Goal: Check status

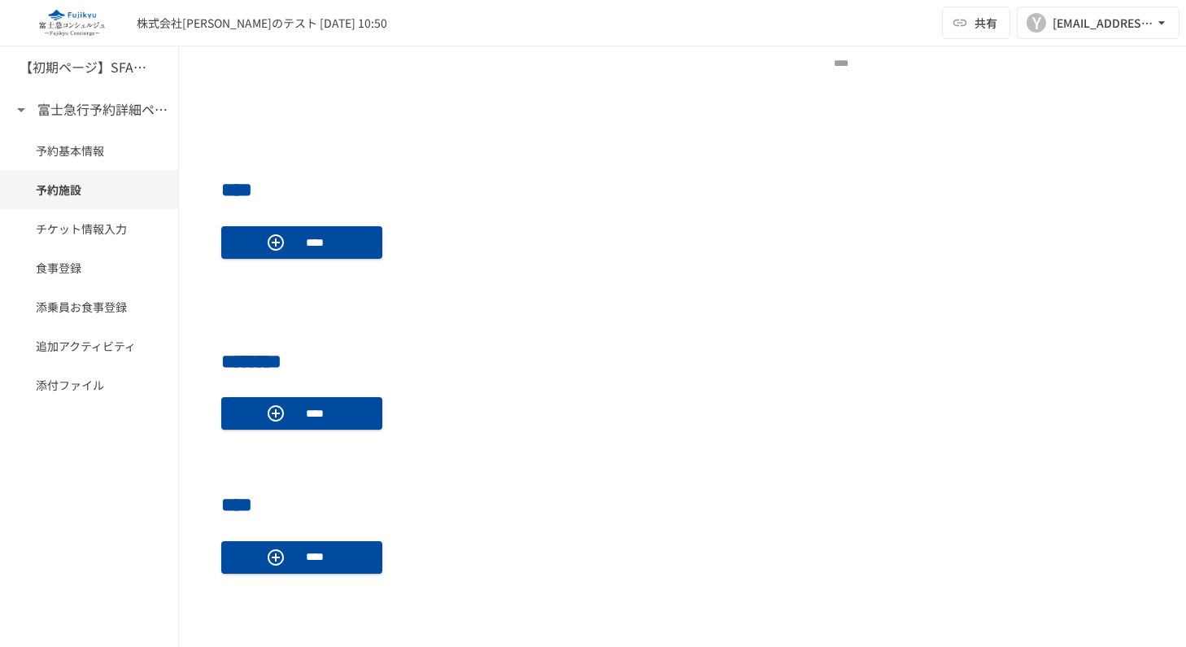
scroll to position [601, 0]
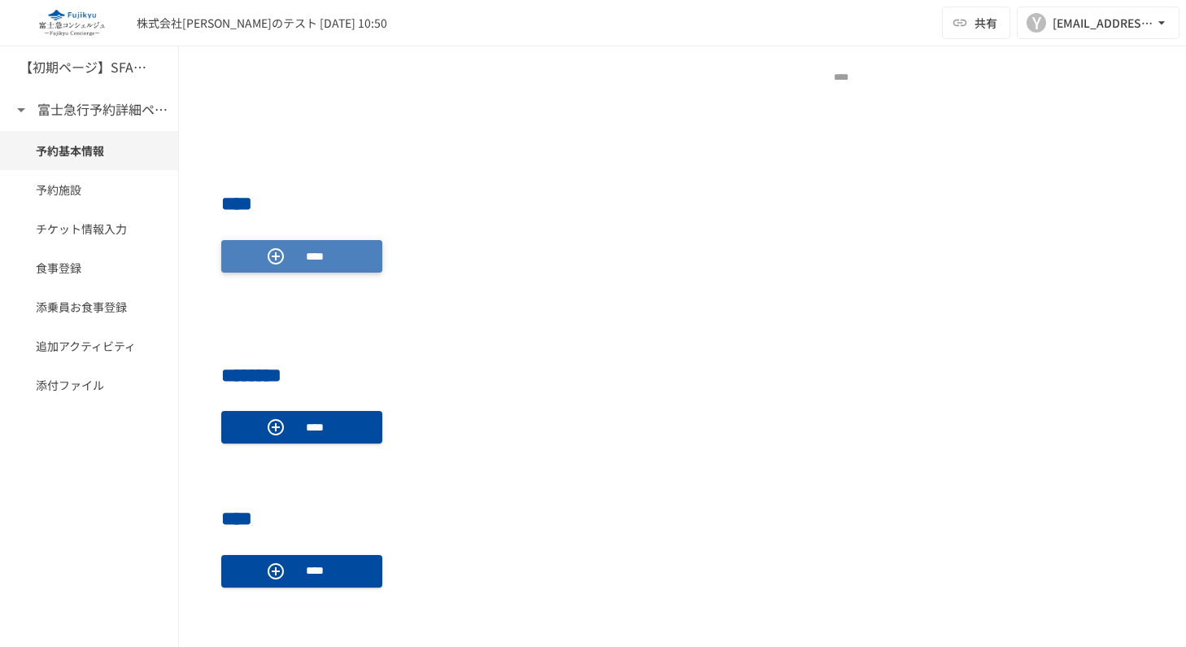
click at [300, 255] on p "****" at bounding box center [315, 256] width 46 height 18
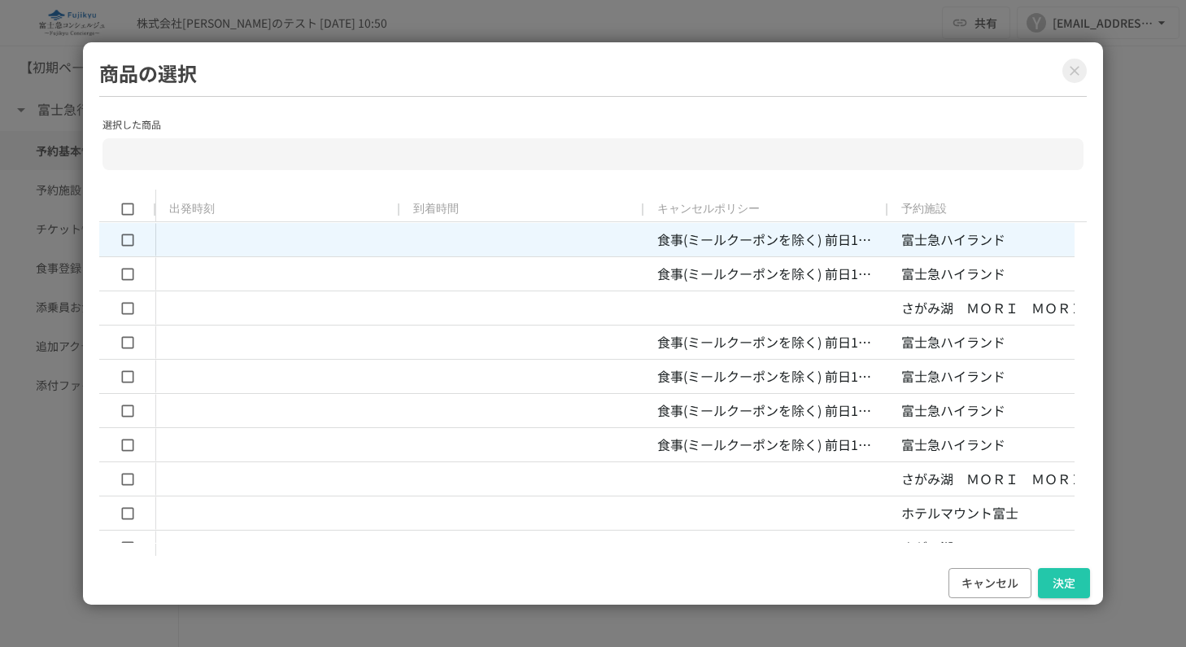
type input "**********"
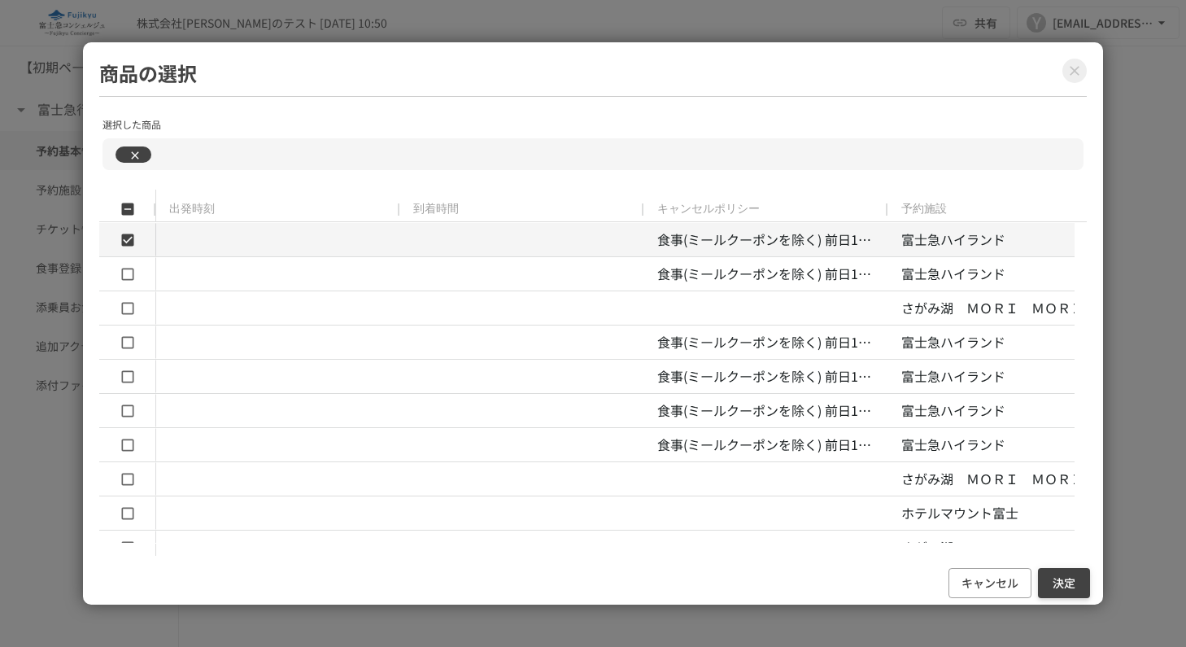
click at [1071, 586] on button "決定" at bounding box center [1064, 583] width 52 height 30
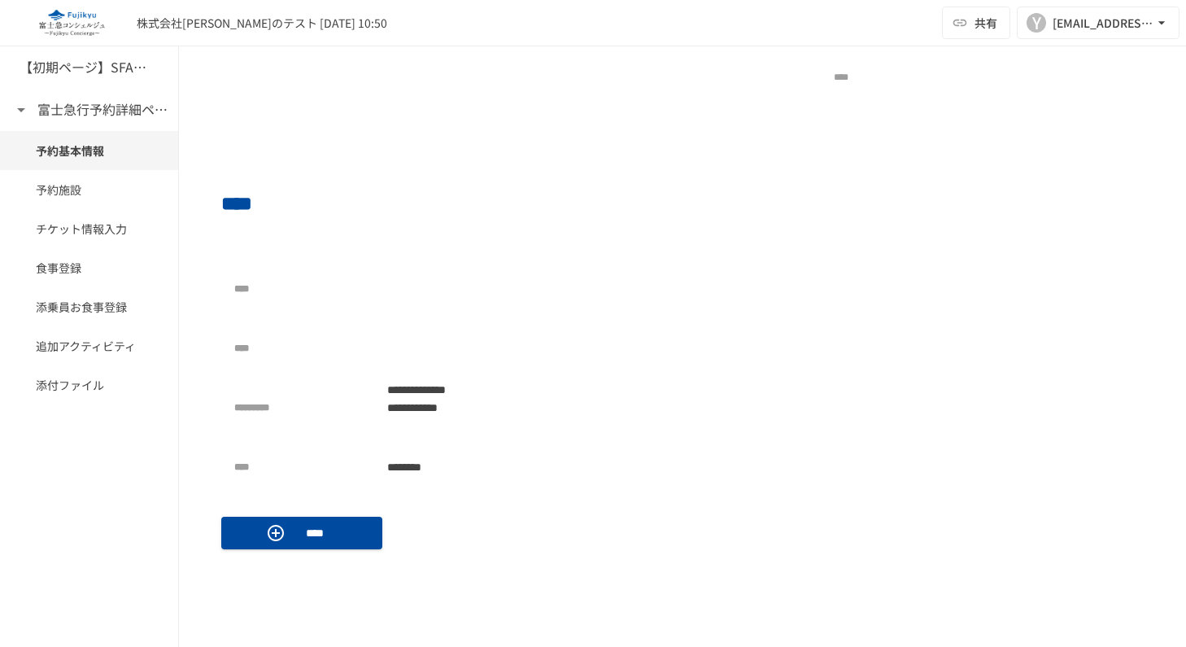
drag, startPoint x: 493, startPoint y: 337, endPoint x: 484, endPoint y: 333, distance: 9.8
click at [491, 337] on div at bounding box center [442, 348] width 130 height 33
click at [414, 336] on div at bounding box center [442, 348] width 130 height 33
click at [408, 335] on div at bounding box center [442, 348] width 130 height 33
click at [407, 336] on div at bounding box center [442, 348] width 130 height 33
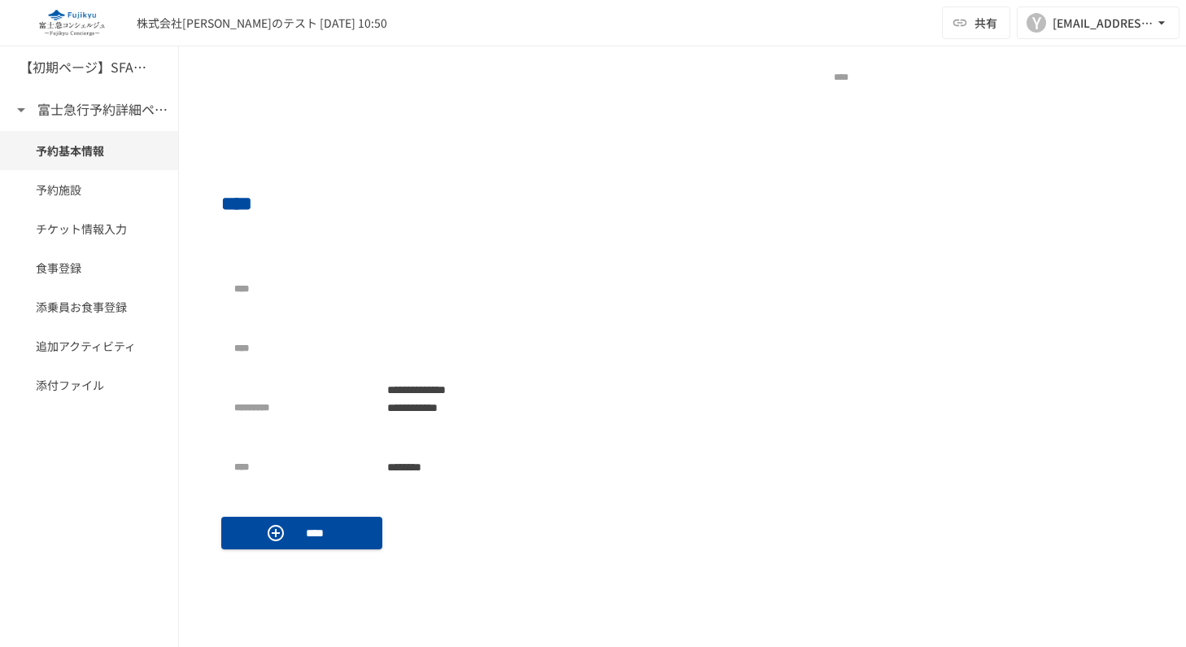
click at [421, 277] on div at bounding box center [442, 289] width 130 height 33
click at [413, 287] on div at bounding box center [442, 289] width 130 height 33
click at [412, 287] on div at bounding box center [442, 289] width 130 height 33
click at [390, 334] on div at bounding box center [442, 348] width 130 height 33
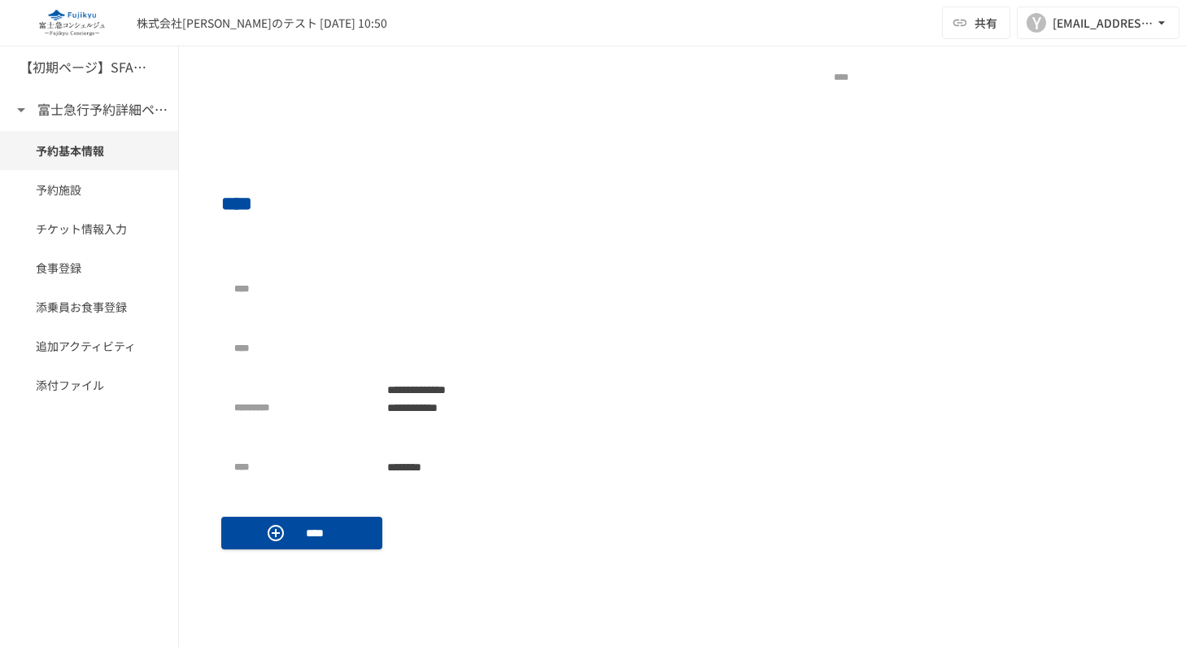
click at [394, 273] on div at bounding box center [442, 289] width 130 height 33
click at [416, 335] on div at bounding box center [442, 348] width 130 height 33
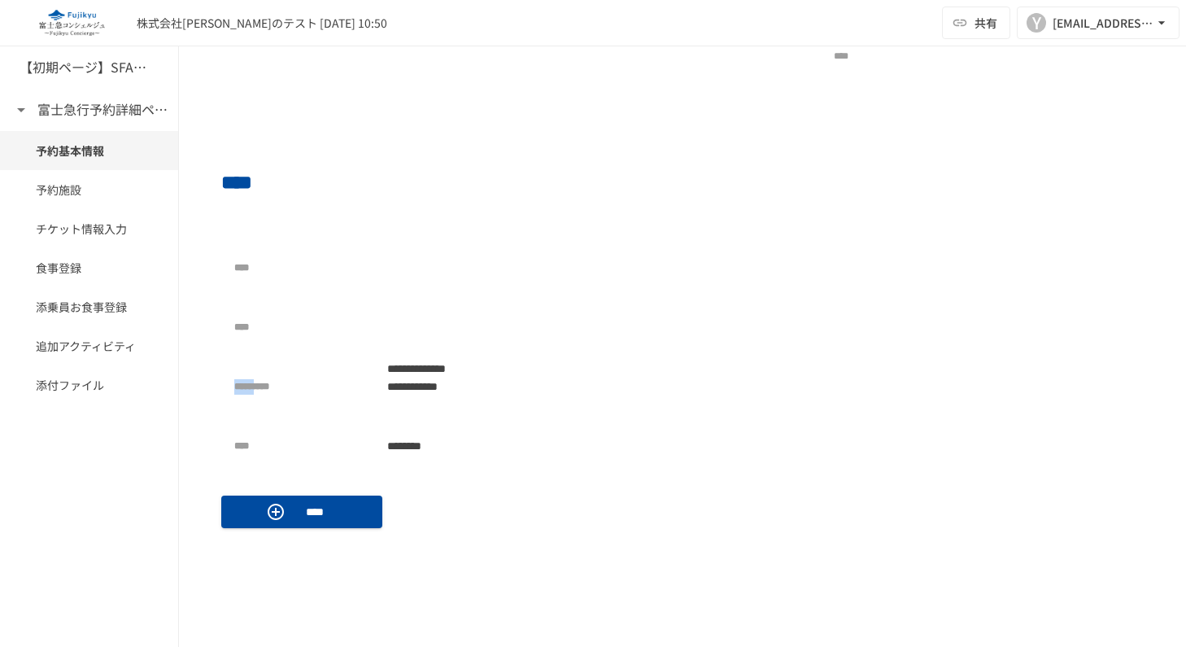
click at [450, 331] on div at bounding box center [442, 327] width 130 height 33
click at [668, 476] on div "**********" at bounding box center [682, 344] width 923 height 277
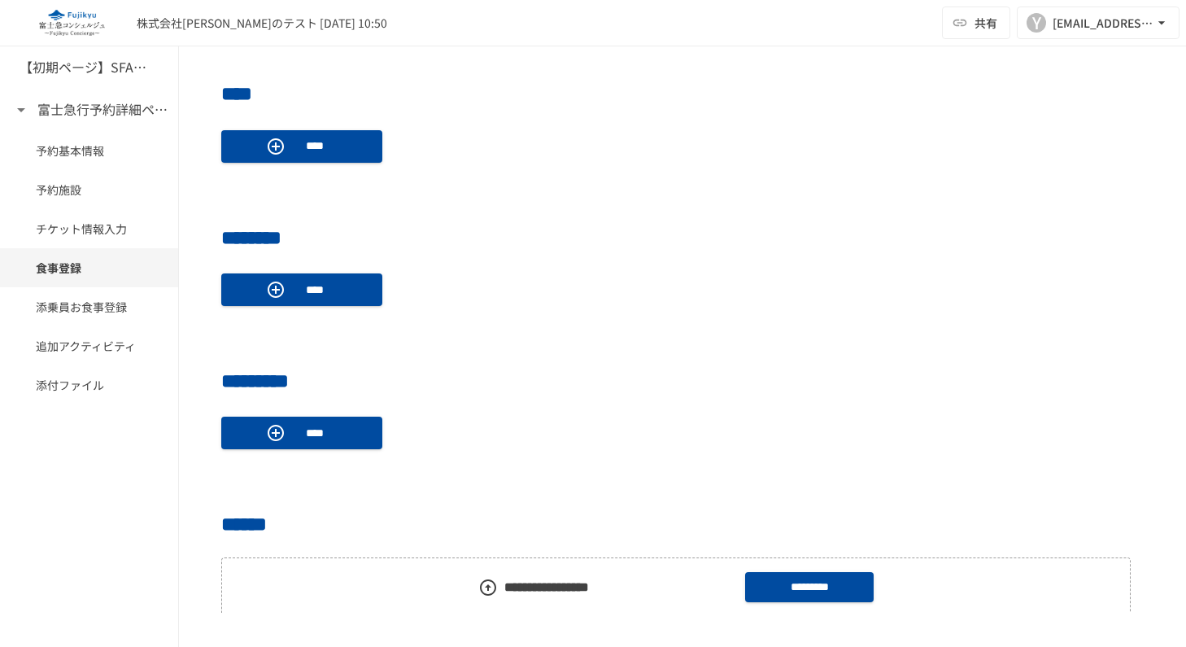
scroll to position [1854, 0]
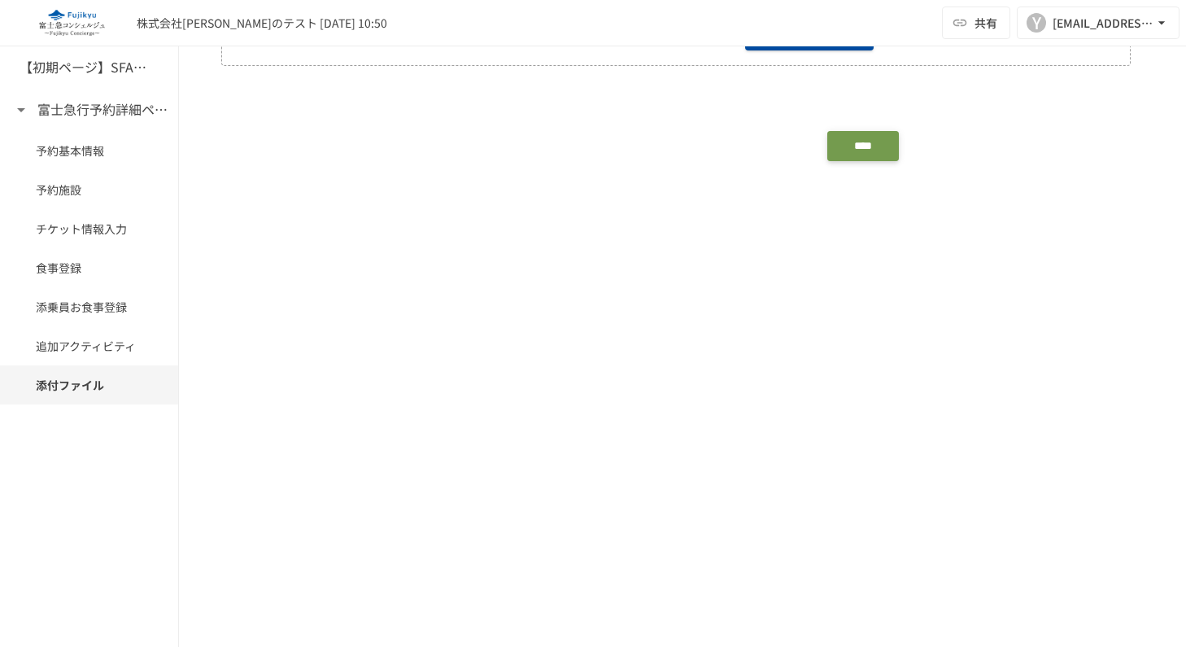
click at [843, 137] on button "****" at bounding box center [863, 146] width 72 height 30
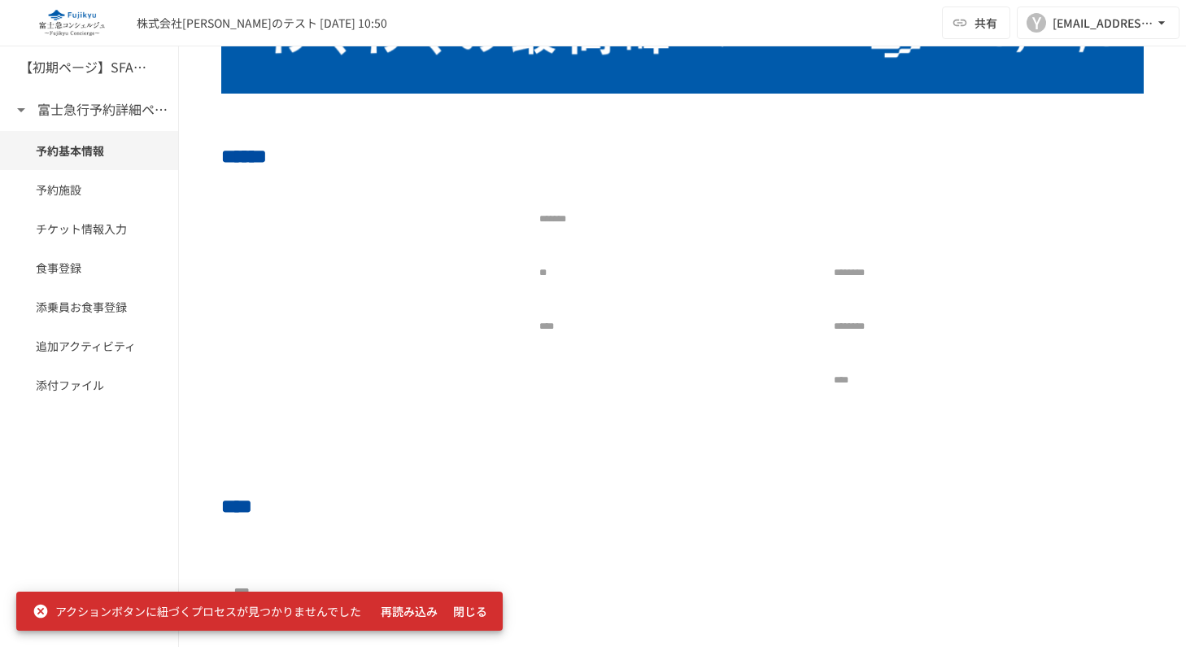
scroll to position [0, 0]
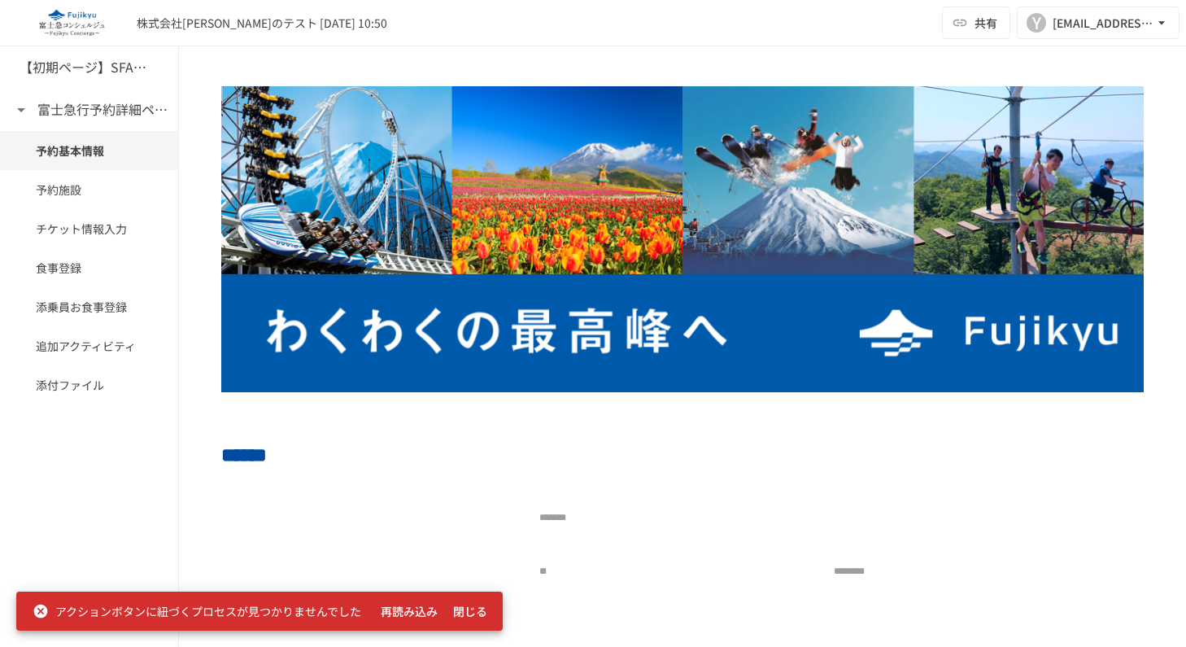
click at [742, 15] on div "株式会社富田のテスト 2025/08/18 10:50 共有 Y yuhei.tomita+2025081810@geniee.co.jp" at bounding box center [593, 23] width 1186 height 46
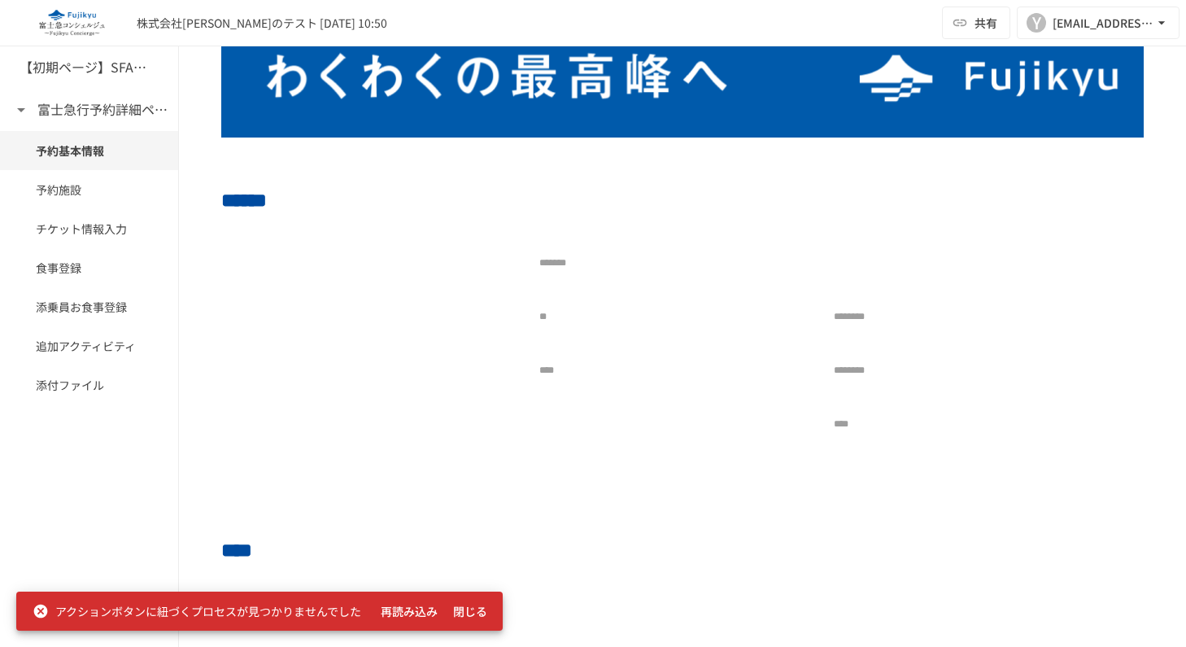
click at [730, 11] on div "株式会社富田のテスト 2025/08/18 10:50 共有 Y yuhei.tomita+2025081810@geniee.co.jp" at bounding box center [593, 23] width 1186 height 46
click at [803, 20] on div "株式会社富田のテスト 2025/08/18 10:50 共有 Y yuhei.tomita+2025081810@geniee.co.jp" at bounding box center [593, 23] width 1186 height 46
click at [821, 13] on div "株式会社富田のテスト 2025/08/18 10:50 共有 Y yuhei.tomita+2025081810@geniee.co.jp" at bounding box center [593, 23] width 1186 height 46
click at [775, 34] on div "株式会社富田のテスト 2025/08/18 10:50 共有 Y yuhei.tomita+2025081810@geniee.co.jp" at bounding box center [593, 23] width 1186 height 46
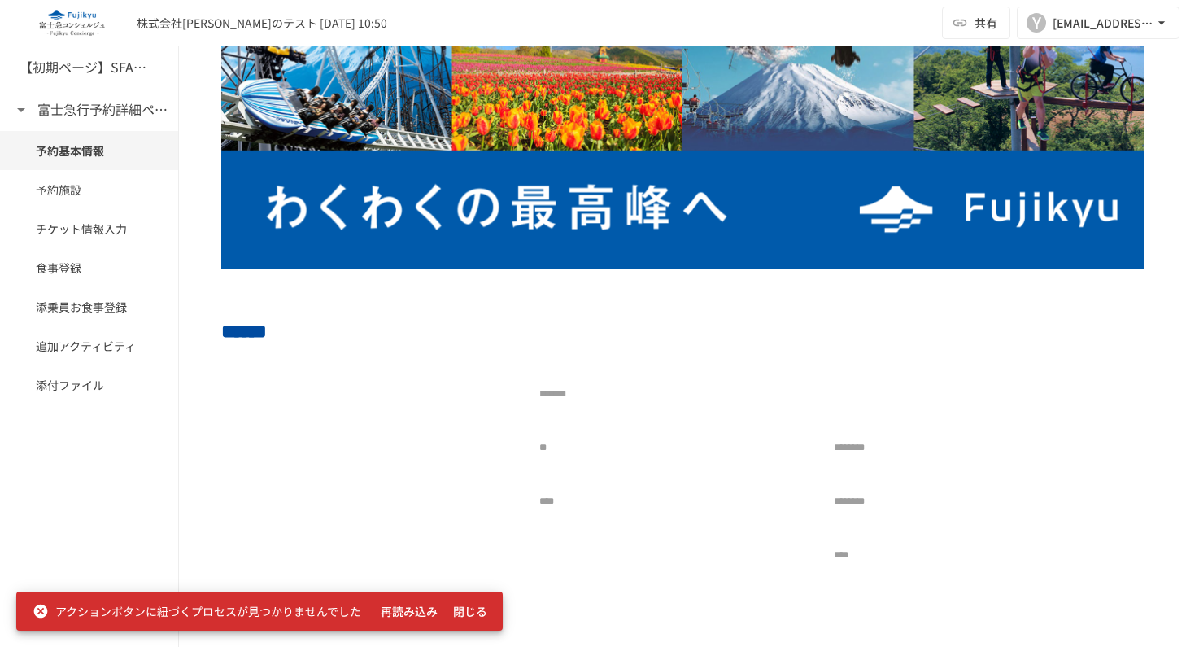
scroll to position [0, 0]
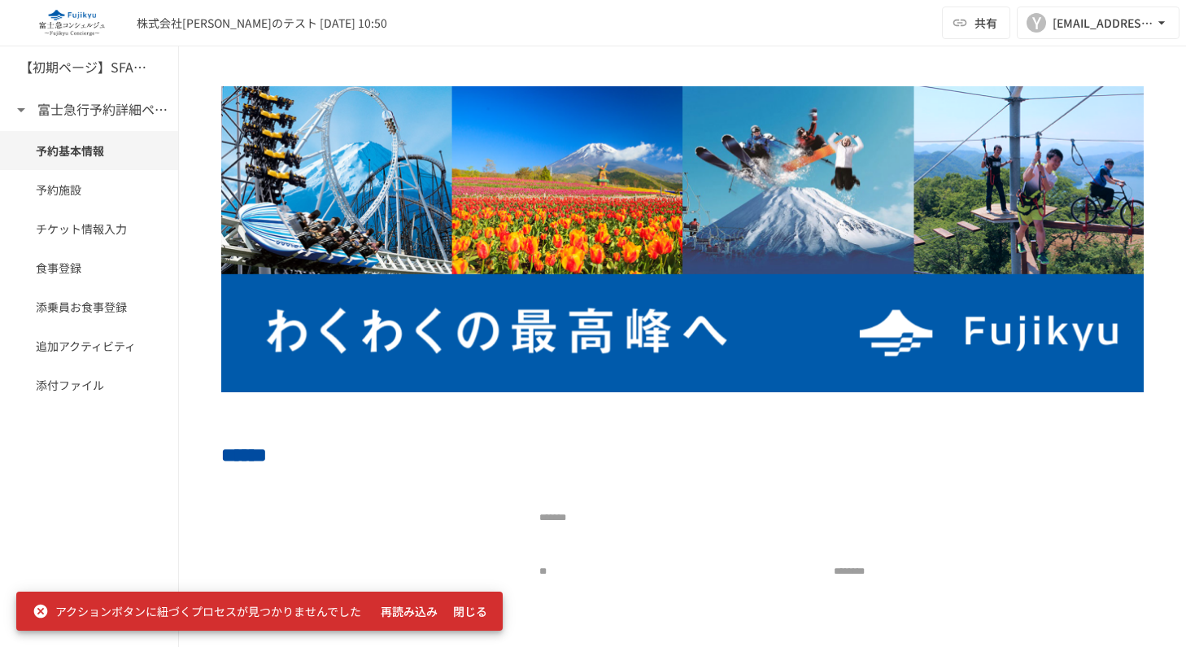
click at [642, 29] on div "株式会社富田のテスト 2025/08/18 10:50 共有 Y yuhei.tomita+2025081810@geniee.co.jp" at bounding box center [593, 23] width 1186 height 46
click at [589, 14] on div "株式会社富田のテスト 2025/08/18 10:50 共有 Y yuhei.tomita+2025081810@geniee.co.jp" at bounding box center [593, 23] width 1186 height 46
click at [658, 26] on div "株式会社富田のテスト 2025/08/18 10:50 共有 Y yuhei.tomita+2025081810@geniee.co.jp" at bounding box center [593, 23] width 1186 height 46
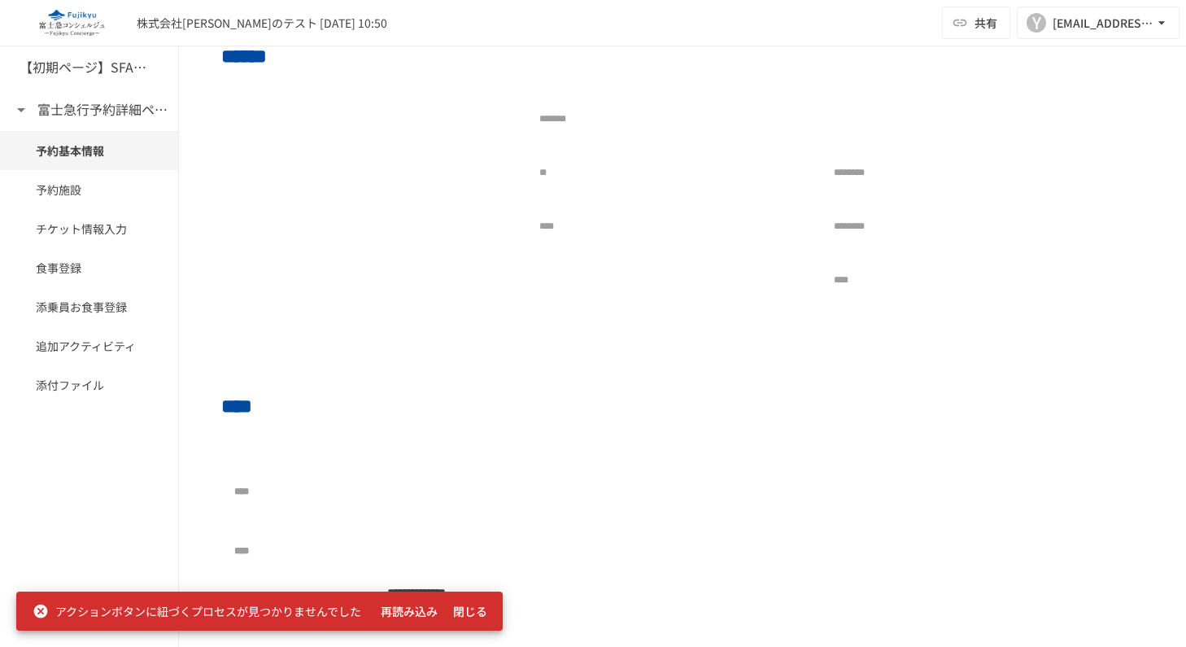
scroll to position [452, 0]
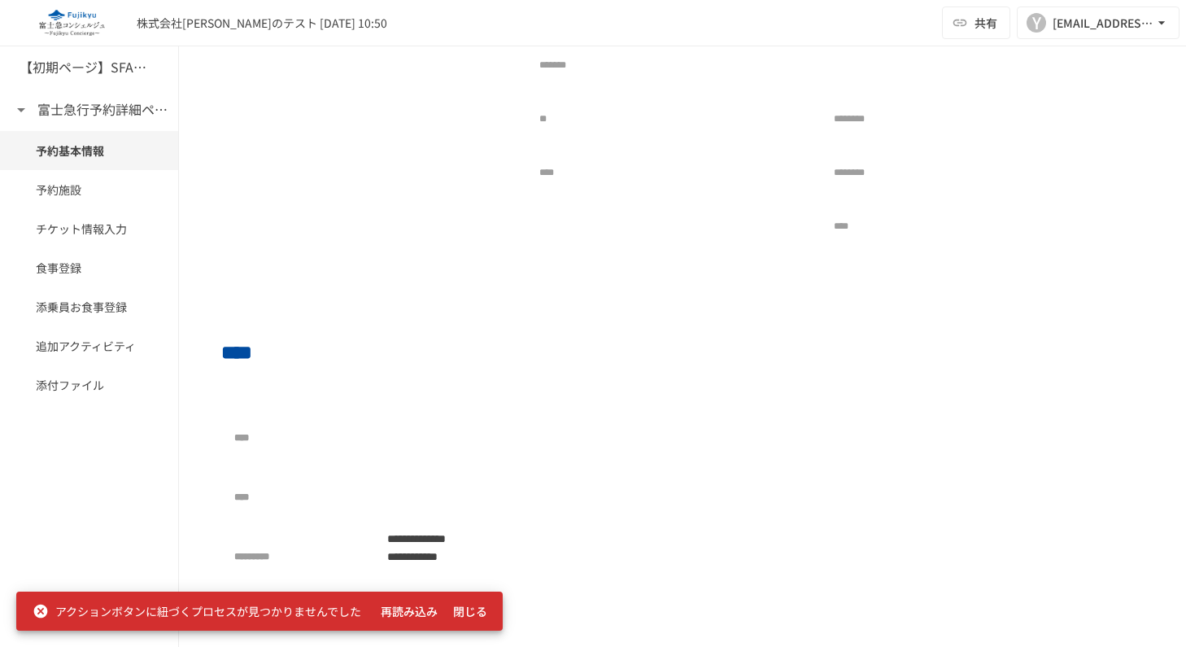
click at [395, 436] on div at bounding box center [442, 437] width 130 height 33
click at [399, 470] on div "**********" at bounding box center [370, 527] width 273 height 212
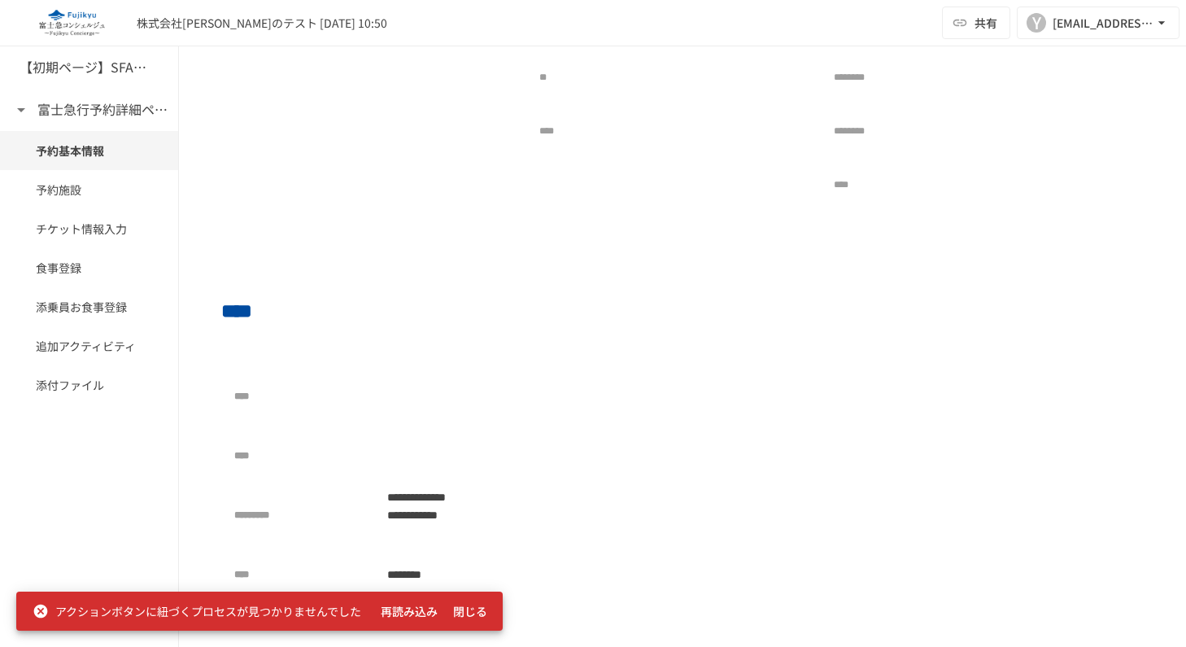
scroll to position [532, 0]
